Goal: Transaction & Acquisition: Purchase product/service

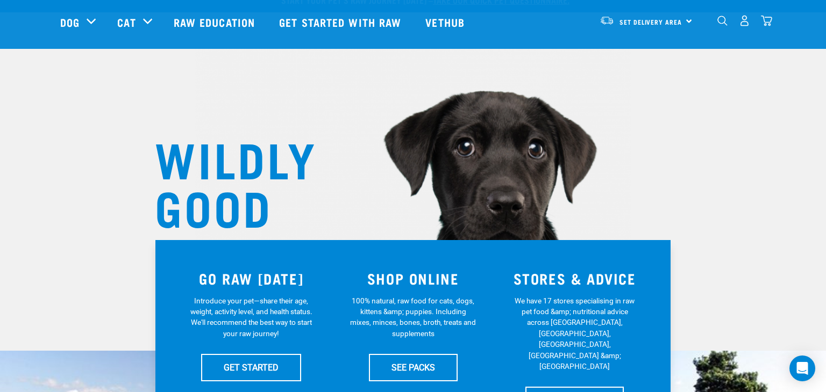
scroll to position [49, 0]
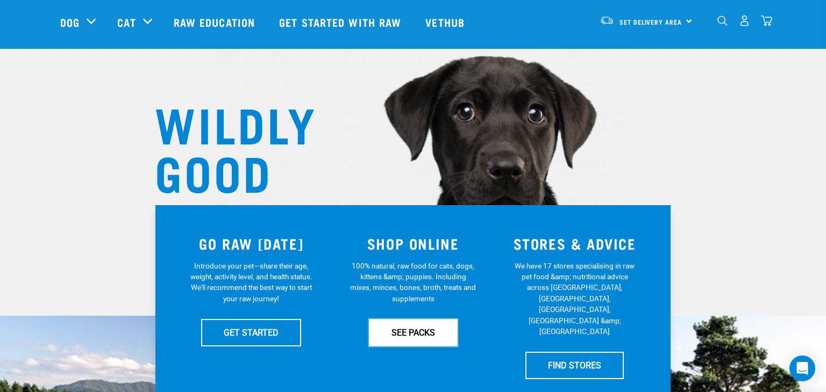
click at [430, 330] on link "SEE PACKS" at bounding box center [413, 332] width 89 height 27
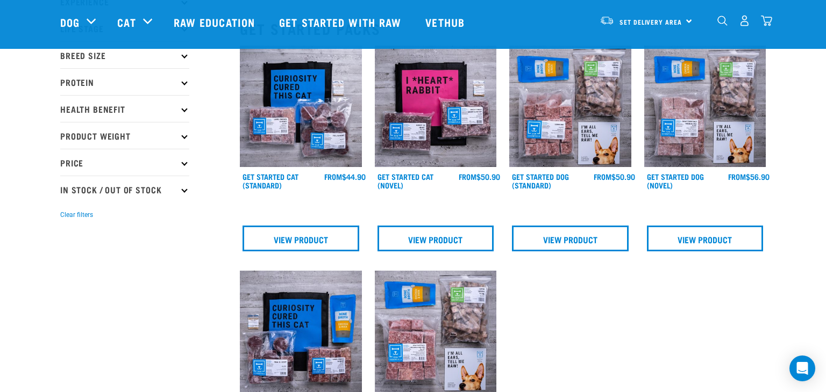
scroll to position [110, 0]
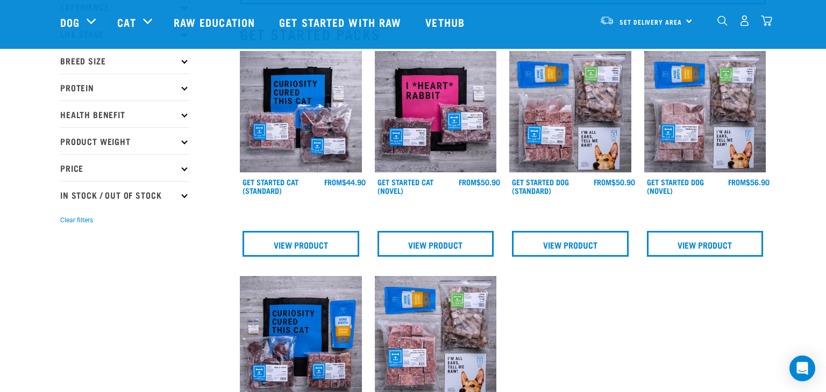
click at [182, 89] on p "Protein" at bounding box center [124, 87] width 129 height 27
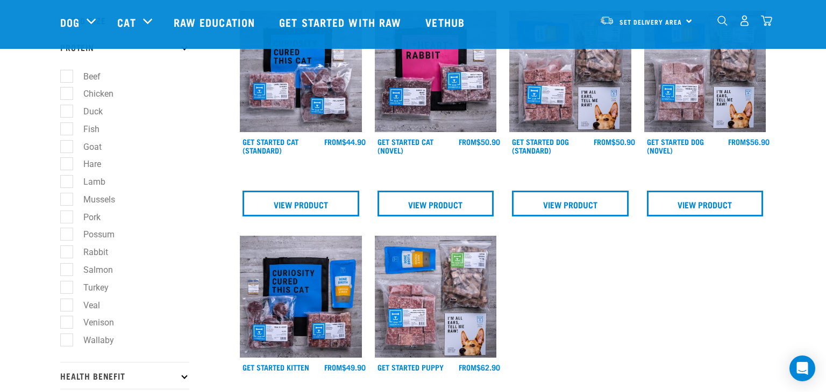
scroll to position [151, 0]
click at [100, 129] on label "Fish" at bounding box center [85, 128] width 38 height 13
click at [67, 129] on input "Fish" at bounding box center [63, 126] width 7 height 7
checkbox input "true"
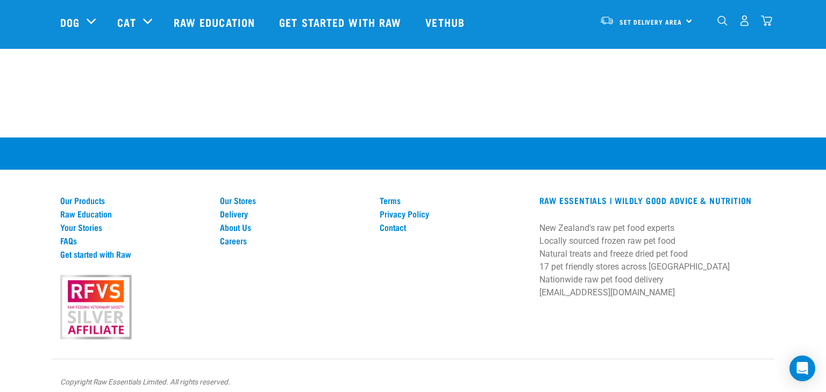
scroll to position [839, 0]
